Goal: Task Accomplishment & Management: Use online tool/utility

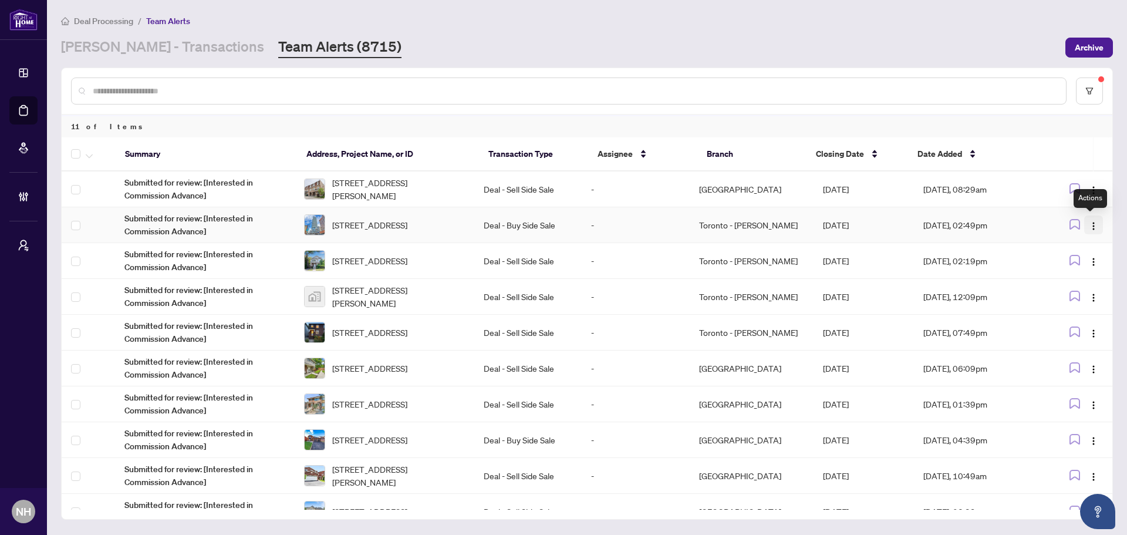
click at [1089, 223] on img "button" at bounding box center [1093, 225] width 9 height 9
click at [1049, 285] on span "Complete Item" at bounding box center [1062, 285] width 55 height 13
